Goal: Task Accomplishment & Management: Use online tool/utility

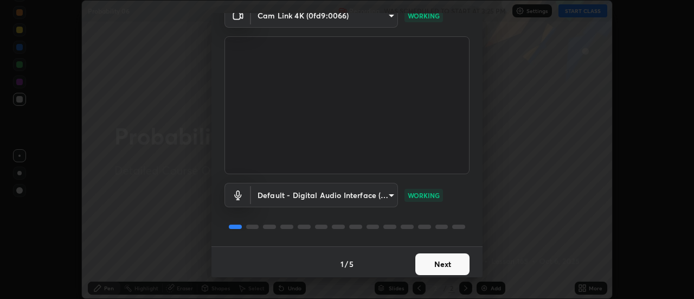
scroll to position [57, 0]
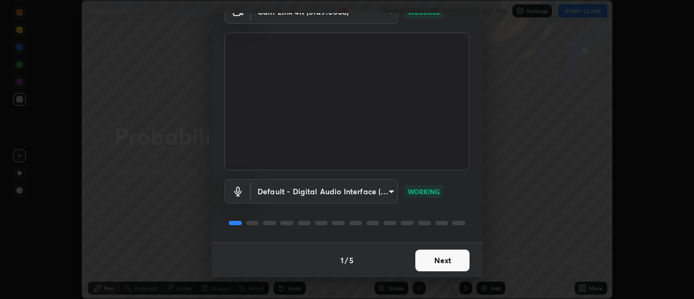
click at [447, 261] on button "Next" at bounding box center [442, 261] width 54 height 22
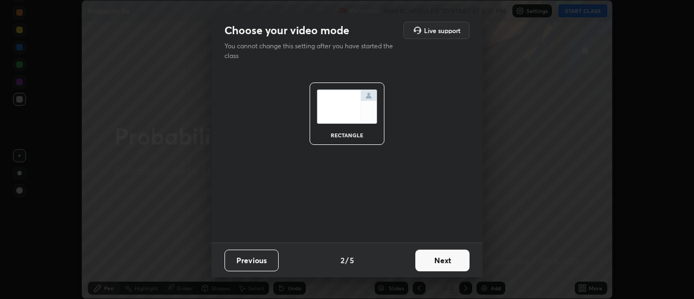
click at [452, 262] on button "Next" at bounding box center [442, 261] width 54 height 22
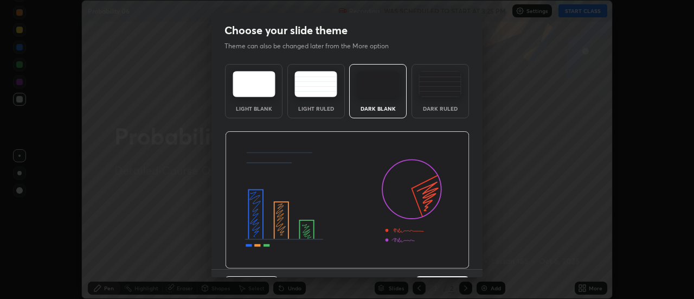
scroll to position [27, 0]
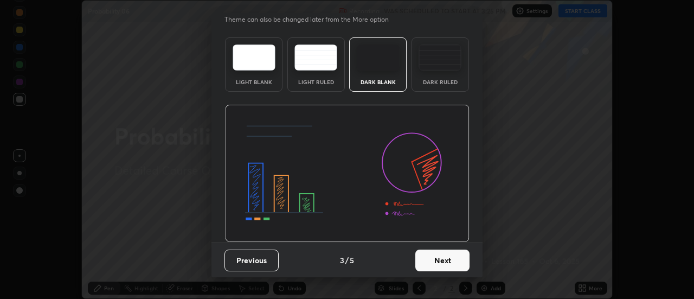
click at [446, 259] on button "Next" at bounding box center [442, 261] width 54 height 22
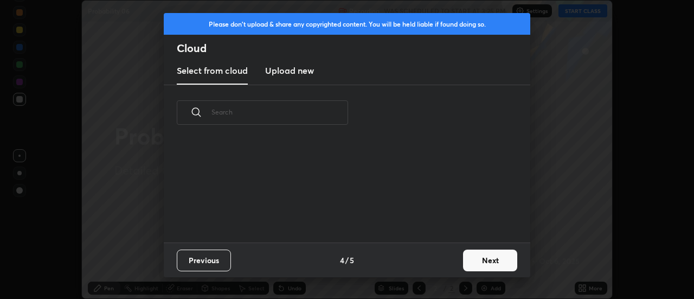
scroll to position [0, 0]
click at [478, 261] on button "Next" at bounding box center [490, 261] width 54 height 22
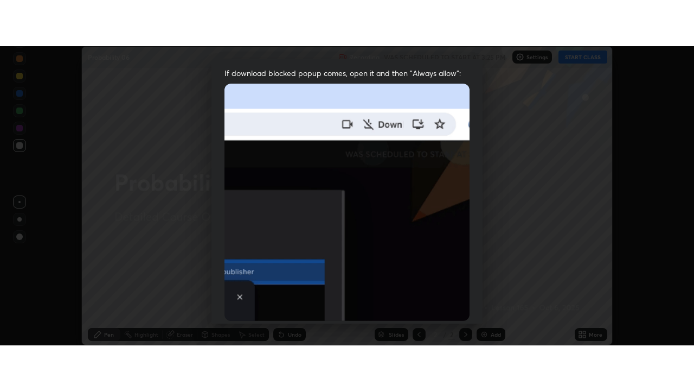
scroll to position [278, 0]
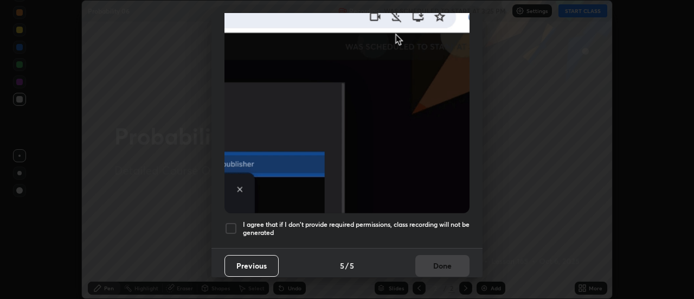
click at [232, 223] on div at bounding box center [231, 228] width 13 height 13
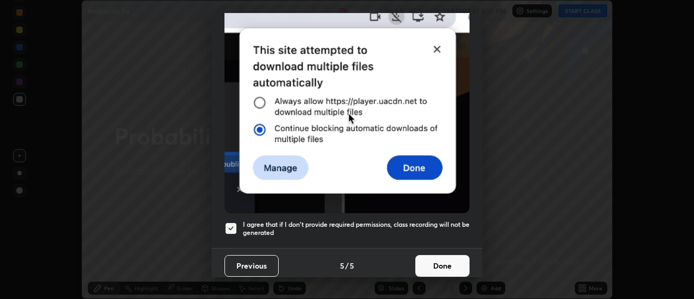
click at [431, 260] on button "Done" at bounding box center [442, 266] width 54 height 22
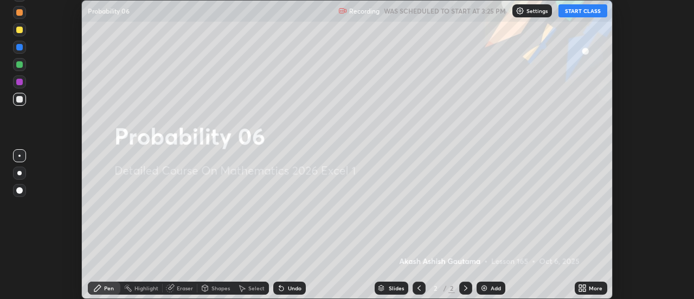
click at [577, 11] on button "START CLASS" at bounding box center [583, 10] width 49 height 13
click at [585, 286] on icon at bounding box center [585, 286] width 3 height 3
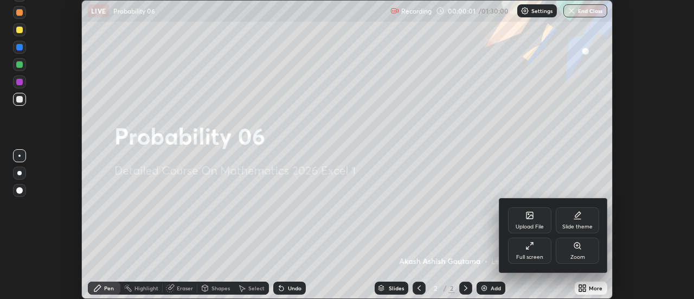
click at [540, 246] on div "Full screen" at bounding box center [529, 251] width 43 height 26
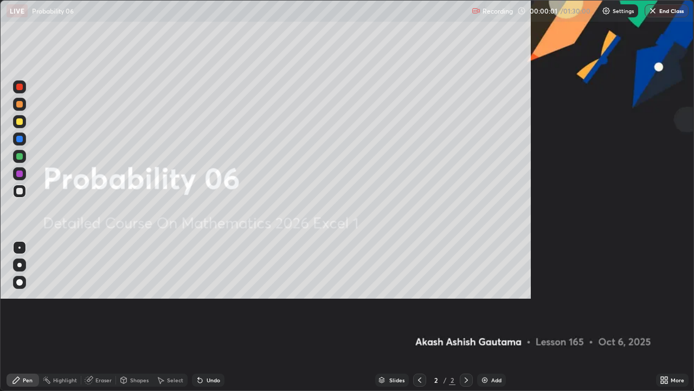
scroll to position [391, 694]
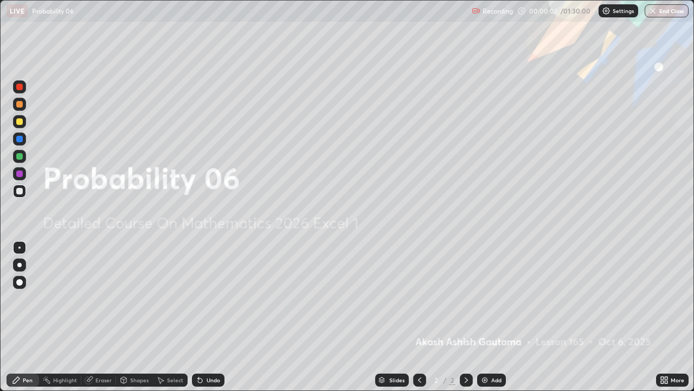
click at [493, 298] on div "Add" at bounding box center [496, 379] width 10 height 5
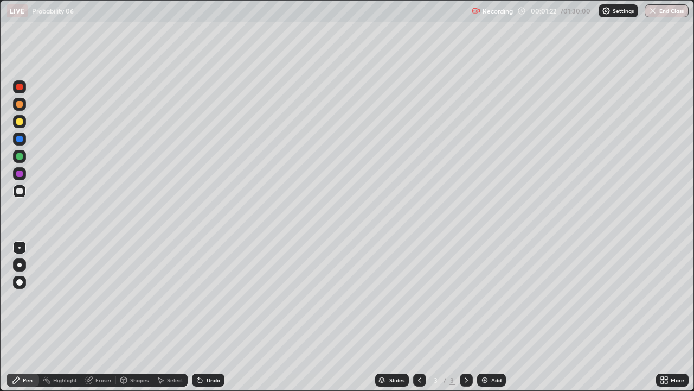
click at [20, 265] on div at bounding box center [19, 265] width 4 height 4
click at [210, 298] on div "Undo" at bounding box center [214, 379] width 14 height 5
click at [209, 298] on div "Undo" at bounding box center [214, 379] width 14 height 5
click at [494, 298] on div "Add" at bounding box center [496, 379] width 10 height 5
click at [19, 120] on div at bounding box center [19, 121] width 7 height 7
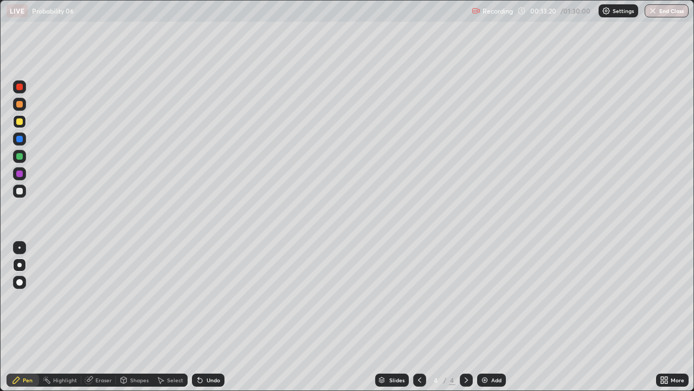
click at [23, 155] on div at bounding box center [19, 156] width 13 height 13
click at [20, 190] on div at bounding box center [19, 191] width 7 height 7
click at [207, 298] on div "Undo" at bounding box center [214, 379] width 14 height 5
click at [19, 156] on div at bounding box center [19, 156] width 7 height 7
click at [22, 191] on div at bounding box center [19, 191] width 7 height 7
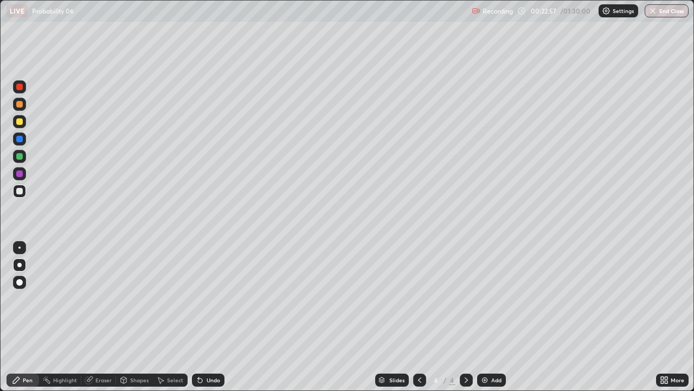
click at [495, 298] on div "Add" at bounding box center [496, 379] width 10 height 5
click at [198, 298] on icon at bounding box center [198, 377] width 1 height 1
click at [208, 298] on div "Undo" at bounding box center [214, 379] width 14 height 5
click at [211, 298] on div "Undo" at bounding box center [208, 379] width 33 height 13
click at [213, 298] on div "Undo" at bounding box center [214, 379] width 14 height 5
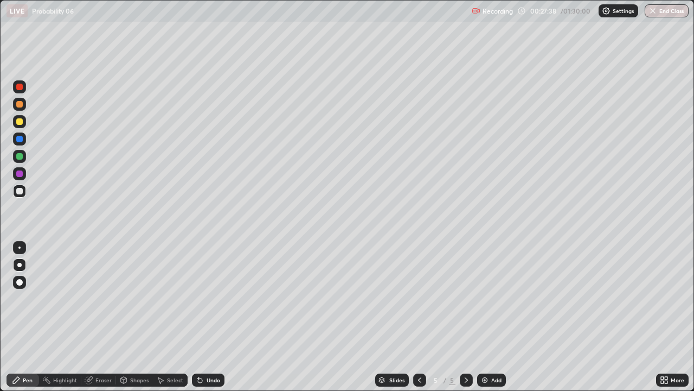
click at [213, 298] on div "Undo" at bounding box center [208, 379] width 33 height 13
click at [199, 298] on icon at bounding box center [200, 380] width 4 height 4
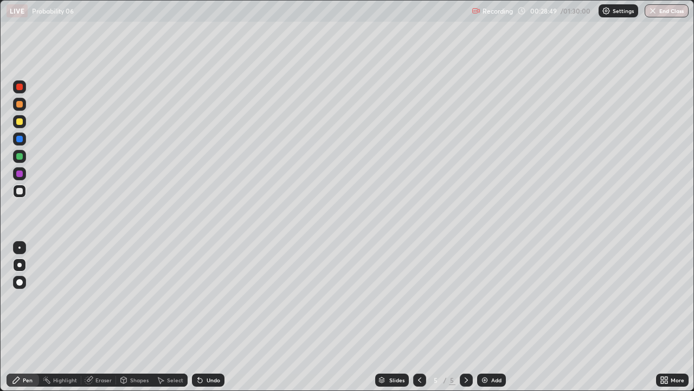
click at [199, 298] on div "Undo" at bounding box center [208, 379] width 33 height 13
click at [493, 298] on div "Add" at bounding box center [496, 379] width 10 height 5
click at [202, 298] on icon at bounding box center [200, 379] width 9 height 9
click at [206, 298] on div "Undo" at bounding box center [208, 379] width 33 height 13
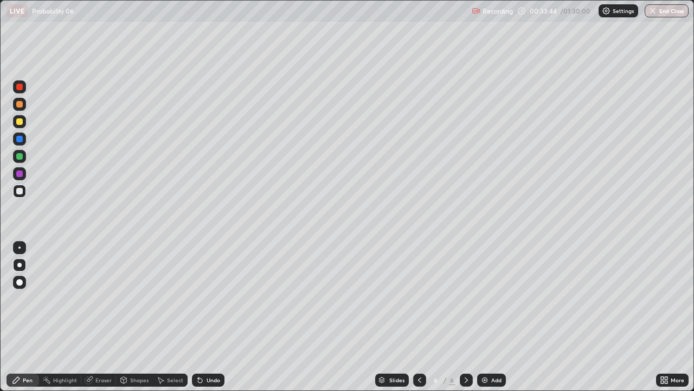
click at [207, 298] on div "Undo" at bounding box center [208, 379] width 33 height 13
click at [206, 298] on div "Undo" at bounding box center [208, 379] width 33 height 13
click at [204, 298] on div "Undo" at bounding box center [208, 379] width 33 height 13
click at [200, 298] on icon at bounding box center [200, 380] width 4 height 4
click at [492, 298] on div "Add" at bounding box center [496, 379] width 10 height 5
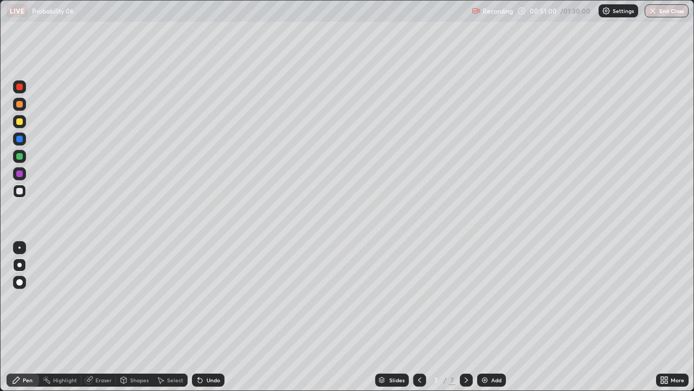
click at [98, 298] on div "Eraser" at bounding box center [103, 379] width 16 height 5
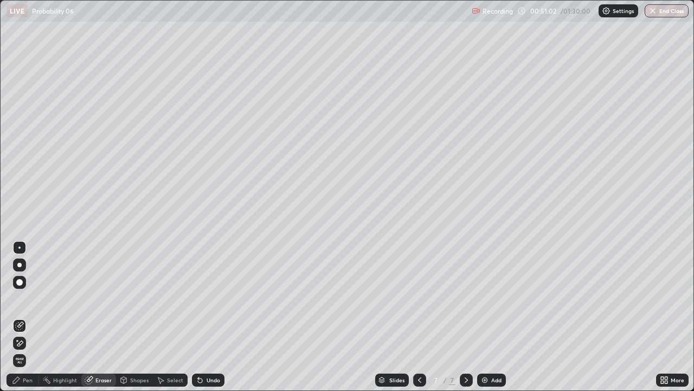
click at [29, 298] on div "Pen" at bounding box center [28, 379] width 10 height 5
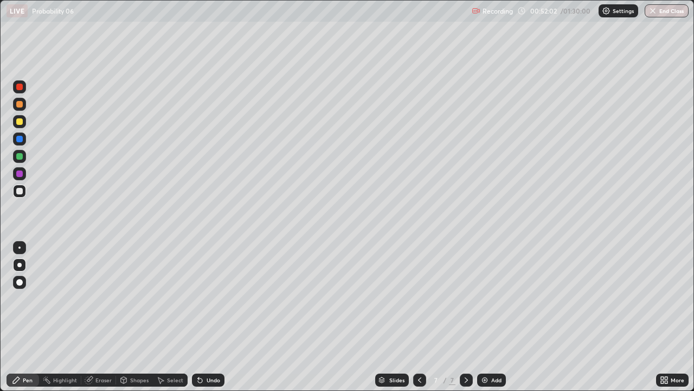
click at [209, 298] on div "Undo" at bounding box center [208, 379] width 33 height 13
click at [174, 298] on div "Select" at bounding box center [175, 379] width 16 height 5
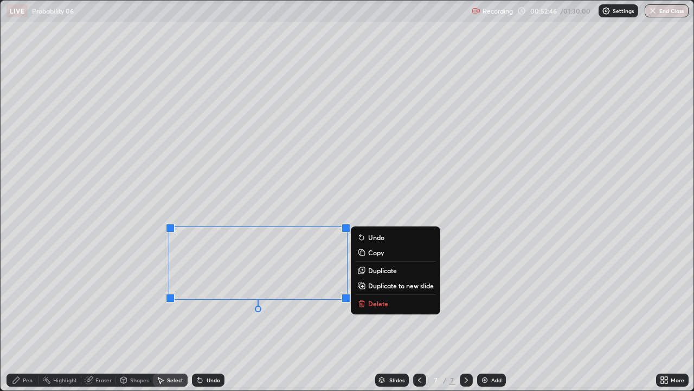
click at [370, 298] on p "Delete" at bounding box center [378, 303] width 20 height 9
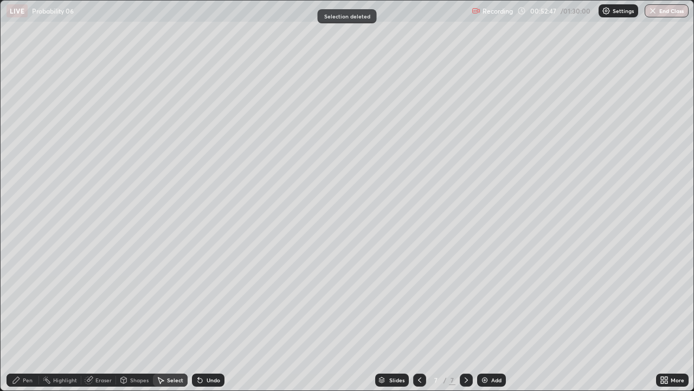
click at [22, 298] on div "Pen" at bounding box center [23, 379] width 33 height 13
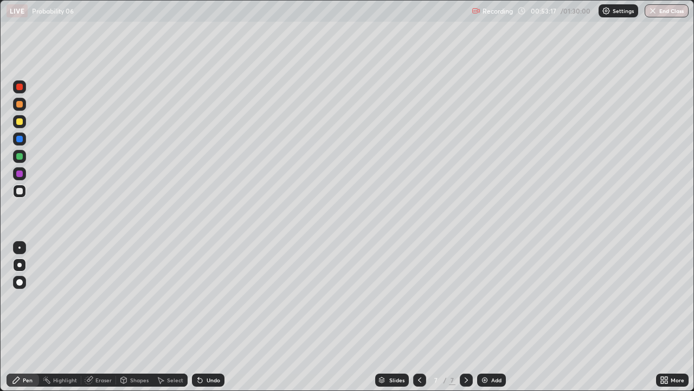
click at [104, 298] on div "Eraser" at bounding box center [103, 379] width 16 height 5
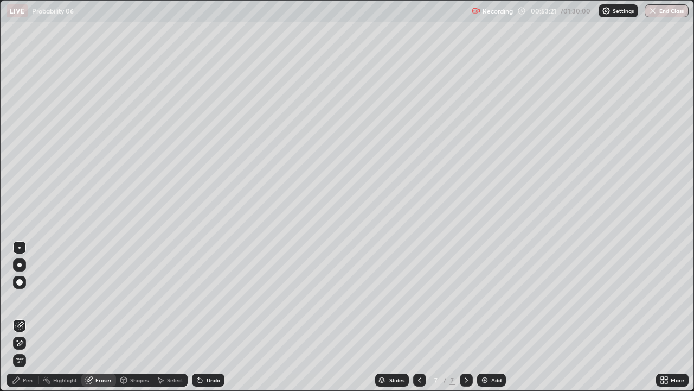
click at [28, 298] on div "Pen" at bounding box center [28, 379] width 10 height 5
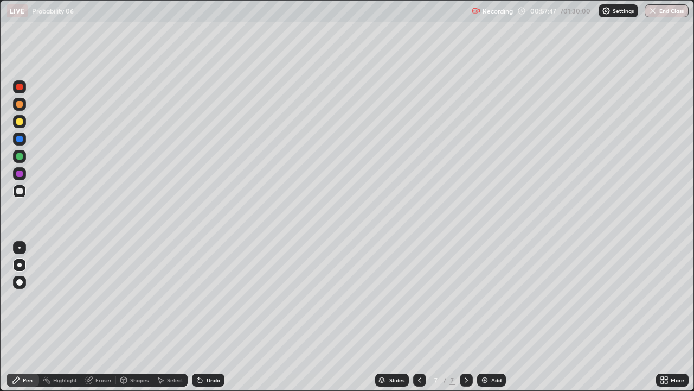
click at [500, 298] on div "Add" at bounding box center [496, 379] width 10 height 5
click at [203, 298] on div "Undo" at bounding box center [208, 379] width 33 height 13
click at [199, 298] on icon at bounding box center [200, 380] width 4 height 4
click at [203, 298] on div "Undo" at bounding box center [208, 379] width 33 height 13
click at [494, 298] on div "Add" at bounding box center [496, 379] width 10 height 5
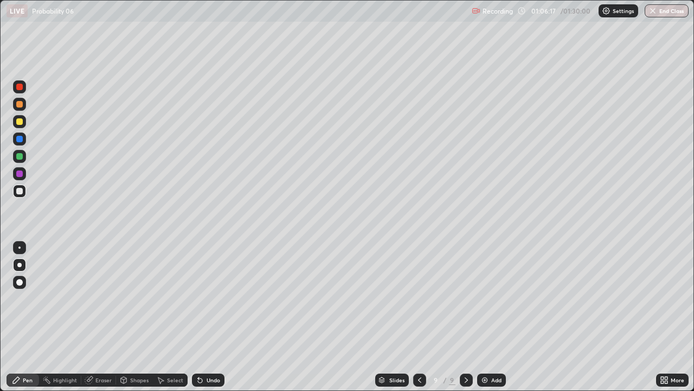
click at [418, 298] on icon at bounding box center [419, 379] width 9 height 9
click at [98, 298] on div "Eraser" at bounding box center [103, 379] width 16 height 5
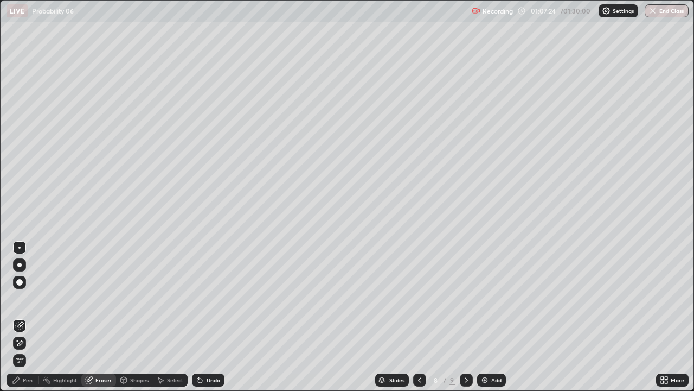
click at [27, 298] on div "Pen" at bounding box center [28, 379] width 10 height 5
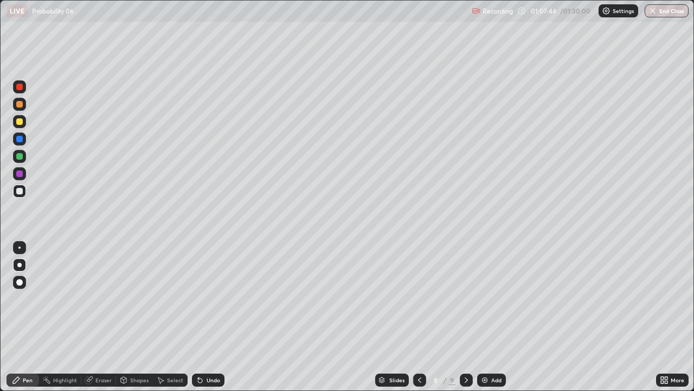
click at [496, 298] on div "Add" at bounding box center [491, 379] width 29 height 13
click at [203, 298] on div "Undo" at bounding box center [208, 379] width 33 height 13
click at [203, 298] on icon at bounding box center [200, 379] width 9 height 9
click at [207, 298] on div "Undo" at bounding box center [214, 379] width 14 height 5
click at [418, 298] on icon at bounding box center [419, 379] width 9 height 9
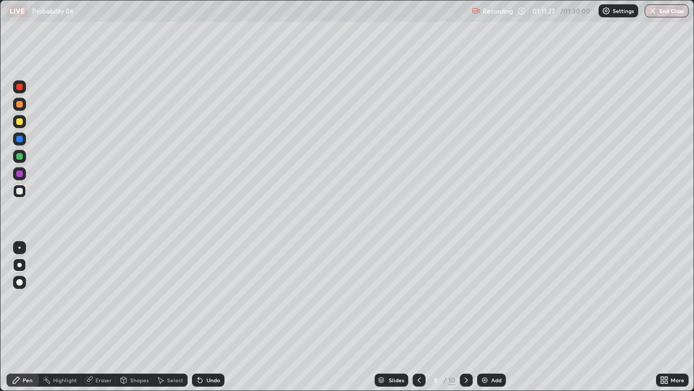
click at [465, 298] on icon at bounding box center [466, 379] width 9 height 9
click at [418, 298] on icon at bounding box center [419, 379] width 9 height 9
click at [469, 298] on div at bounding box center [466, 379] width 13 height 13
click at [209, 298] on div "Undo" at bounding box center [214, 379] width 14 height 5
click at [203, 298] on div "Undo" at bounding box center [208, 379] width 33 height 13
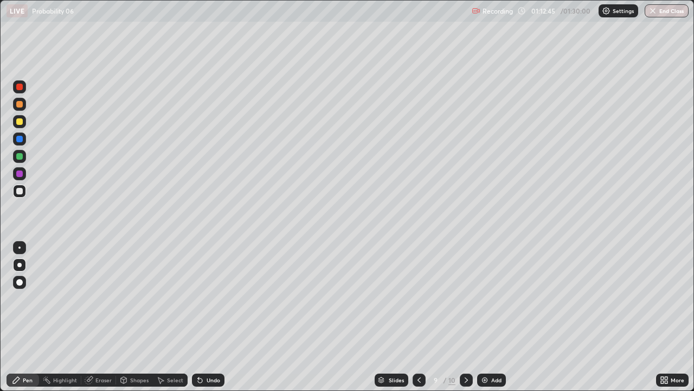
click at [419, 298] on icon at bounding box center [419, 379] width 9 height 9
click at [469, 298] on icon at bounding box center [466, 379] width 9 height 9
click at [418, 298] on icon at bounding box center [419, 379] width 9 height 9
click at [472, 298] on div at bounding box center [466, 379] width 13 height 13
click at [100, 298] on div "Eraser" at bounding box center [103, 379] width 16 height 5
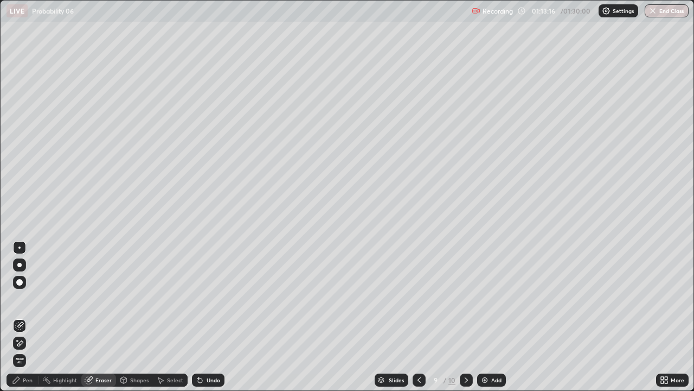
click at [30, 298] on div "Pen" at bounding box center [28, 379] width 10 height 5
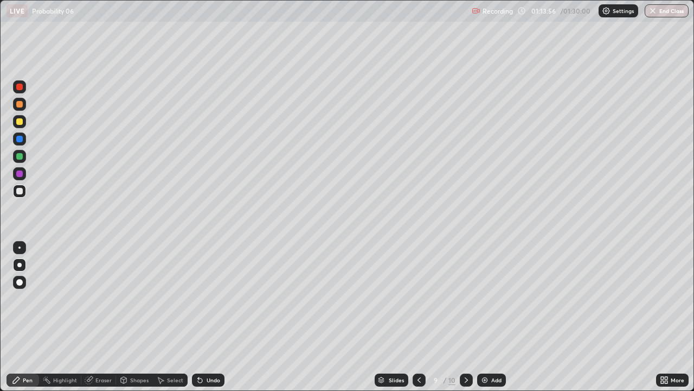
click at [418, 298] on icon at bounding box center [419, 379] width 9 height 9
click at [466, 298] on icon at bounding box center [466, 379] width 9 height 9
click at [419, 298] on icon at bounding box center [419, 379] width 9 height 9
click at [465, 298] on icon at bounding box center [466, 379] width 3 height 5
click at [419, 298] on icon at bounding box center [419, 379] width 9 height 9
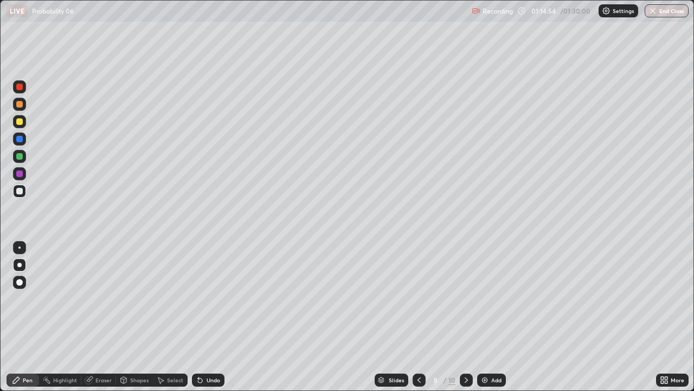
click at [465, 298] on icon at bounding box center [466, 379] width 9 height 9
click at [101, 298] on div "Eraser" at bounding box center [103, 379] width 16 height 5
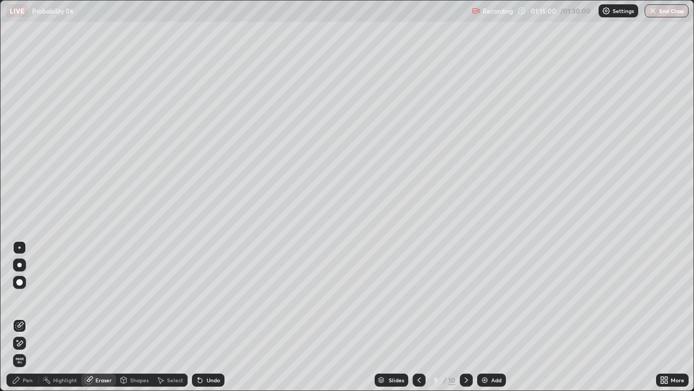
click at [37, 298] on div "Pen" at bounding box center [23, 379] width 33 height 13
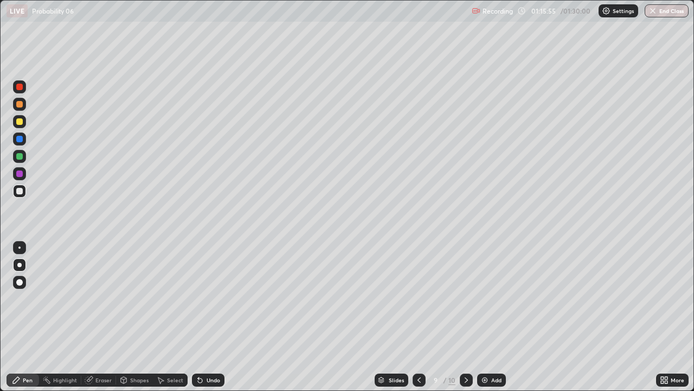
click at [418, 298] on icon at bounding box center [419, 379] width 9 height 9
click at [465, 298] on icon at bounding box center [466, 379] width 9 height 9
click at [466, 298] on icon at bounding box center [466, 379] width 9 height 9
click at [202, 298] on icon at bounding box center [200, 379] width 9 height 9
click at [204, 298] on div "Undo" at bounding box center [208, 379] width 33 height 13
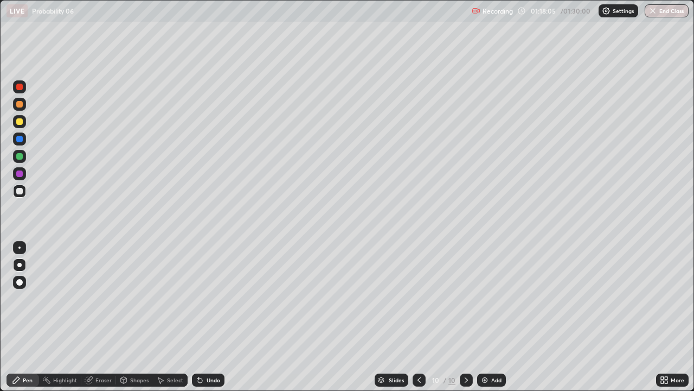
click at [207, 298] on div "Undo" at bounding box center [214, 379] width 14 height 5
click at [669, 7] on button "End Class" at bounding box center [667, 10] width 43 height 13
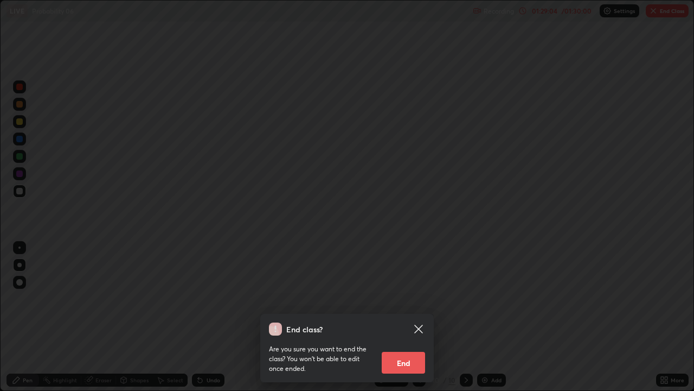
click at [408, 298] on button "End" at bounding box center [403, 362] width 43 height 22
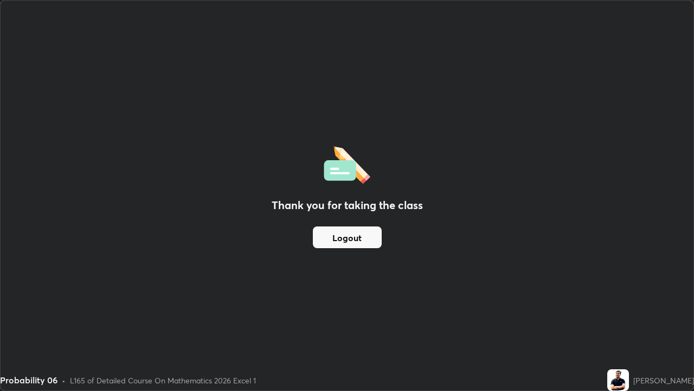
click at [369, 240] on button "Logout" at bounding box center [347, 237] width 69 height 22
click at [372, 239] on button "Logout" at bounding box center [347, 237] width 69 height 22
click at [371, 241] on button "Logout" at bounding box center [347, 237] width 69 height 22
